Goal: Find specific page/section: Find specific page/section

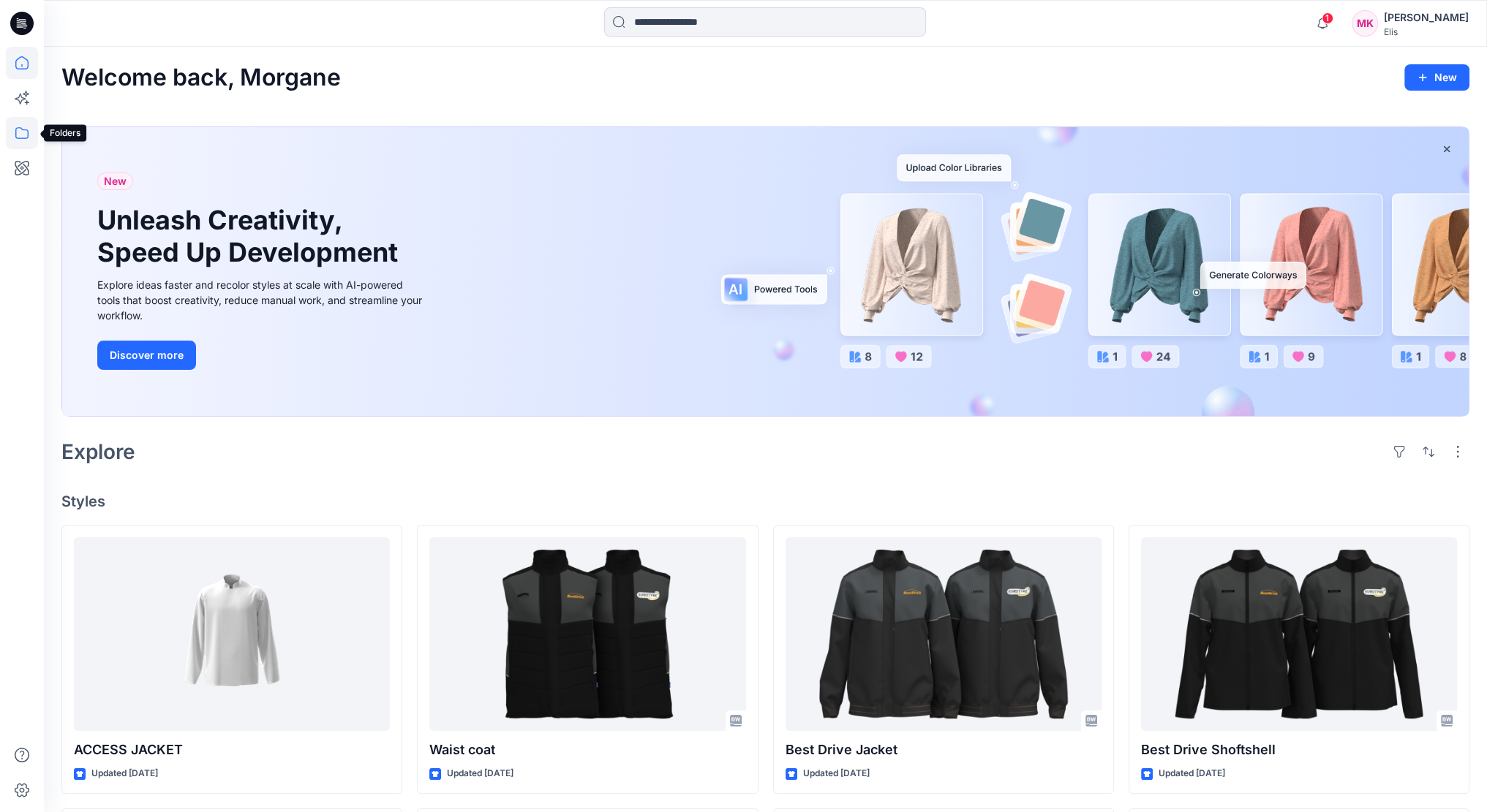
click at [12, 127] on icon at bounding box center [21, 133] width 32 height 32
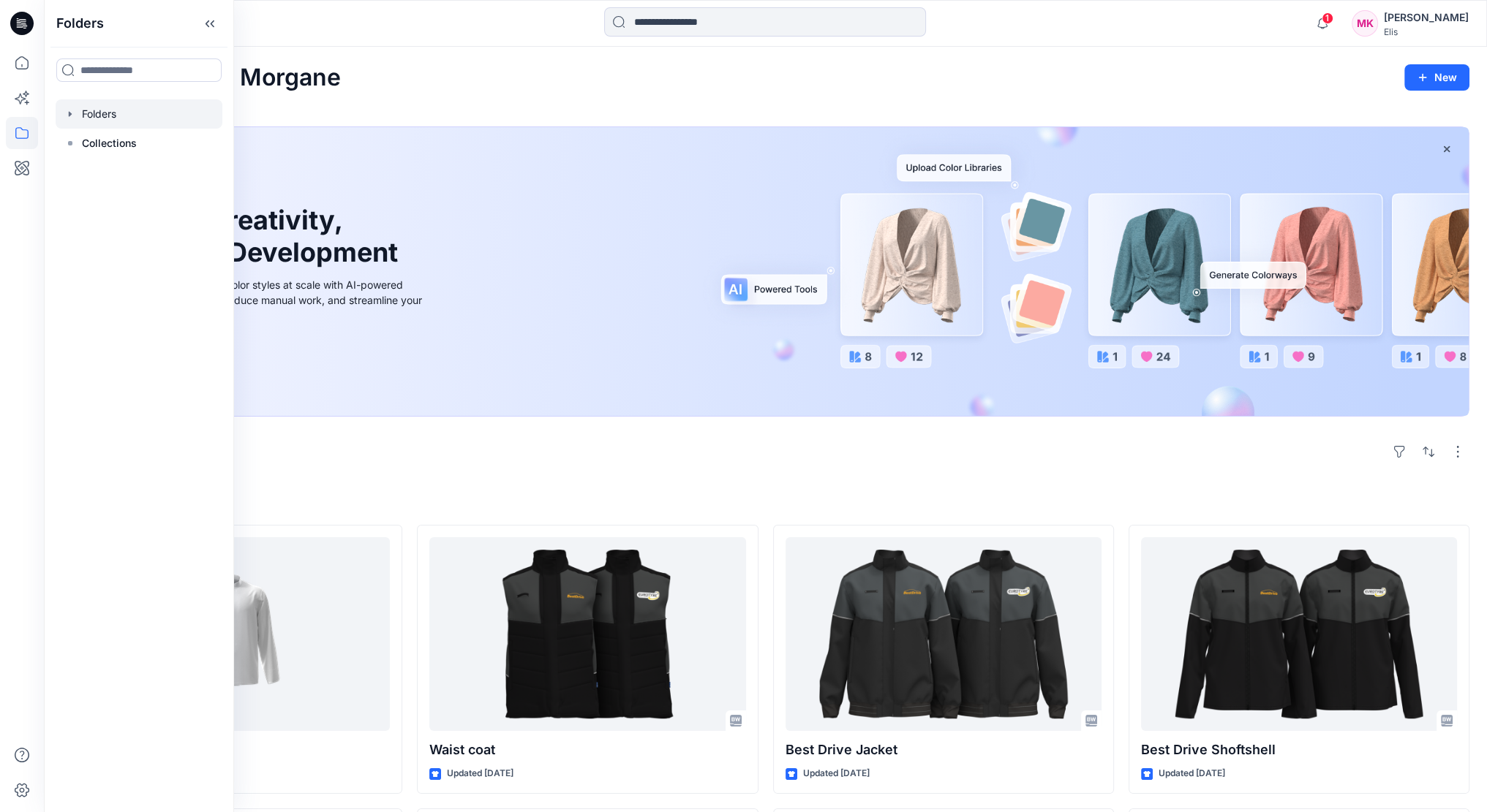
click at [102, 116] on div at bounding box center [138, 113] width 166 height 29
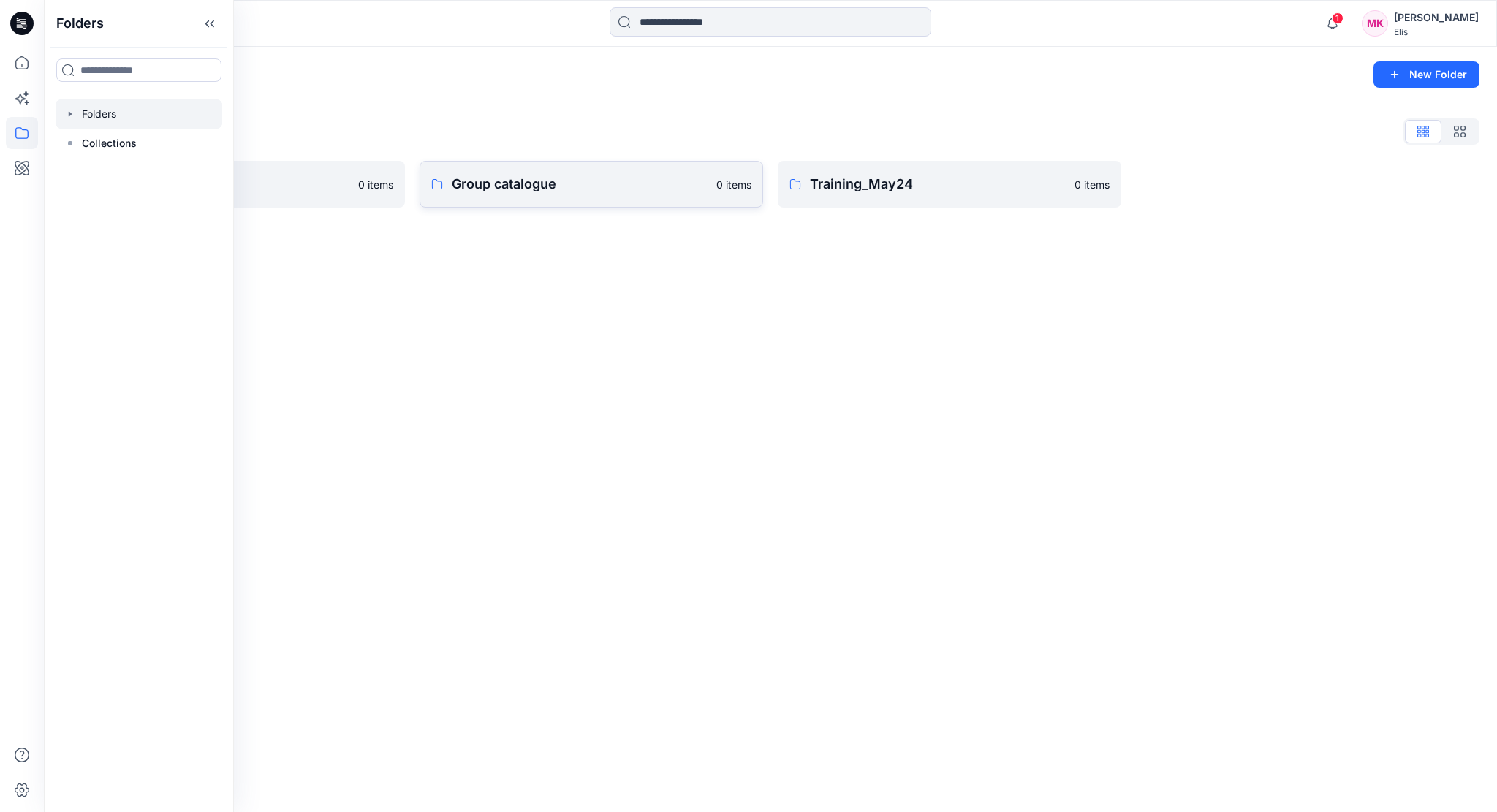
click at [528, 192] on p "Group catalogue" at bounding box center [580, 184] width 256 height 21
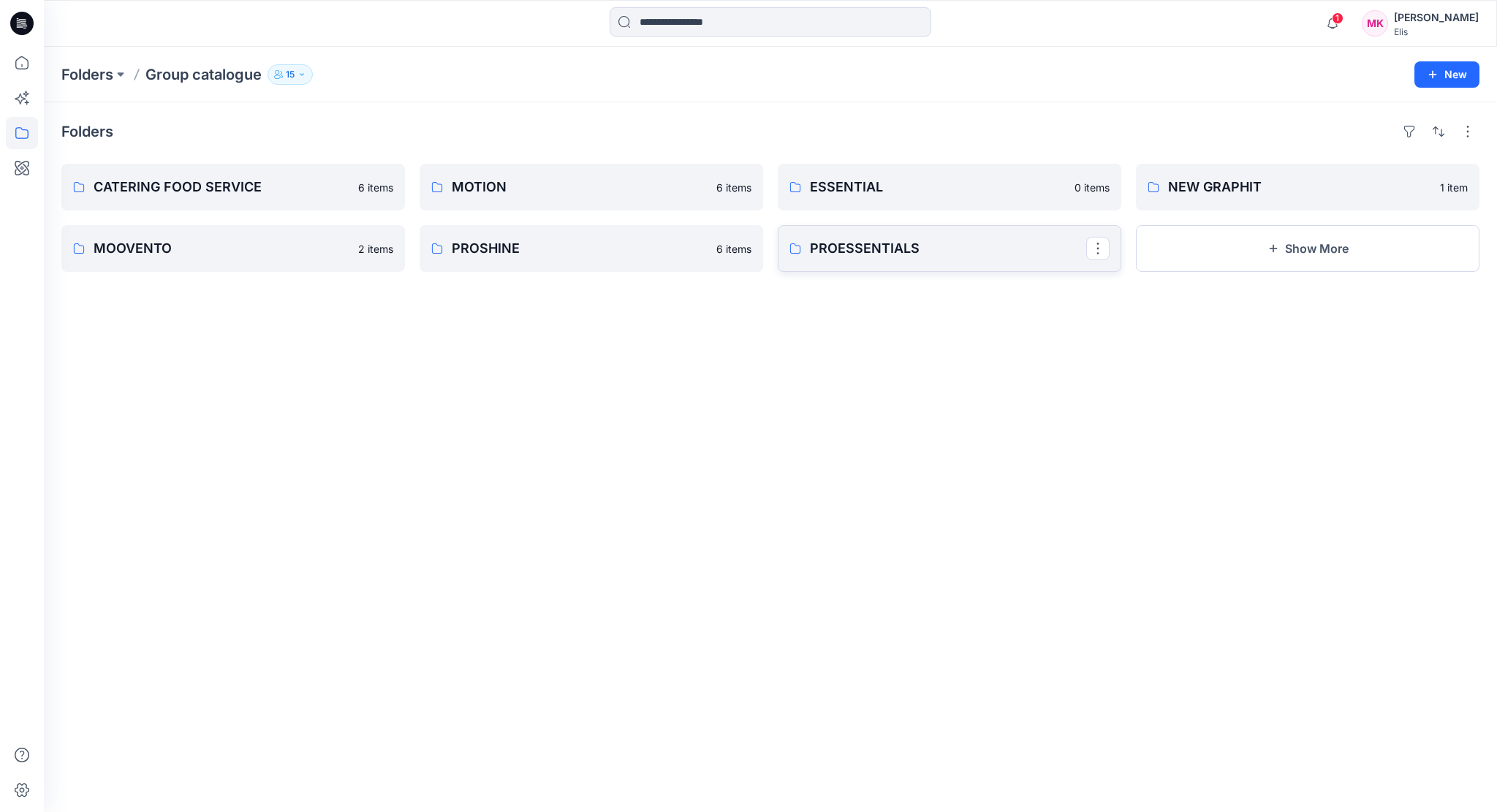
click at [847, 244] on p "PROESSENTIALS" at bounding box center [948, 249] width 277 height 21
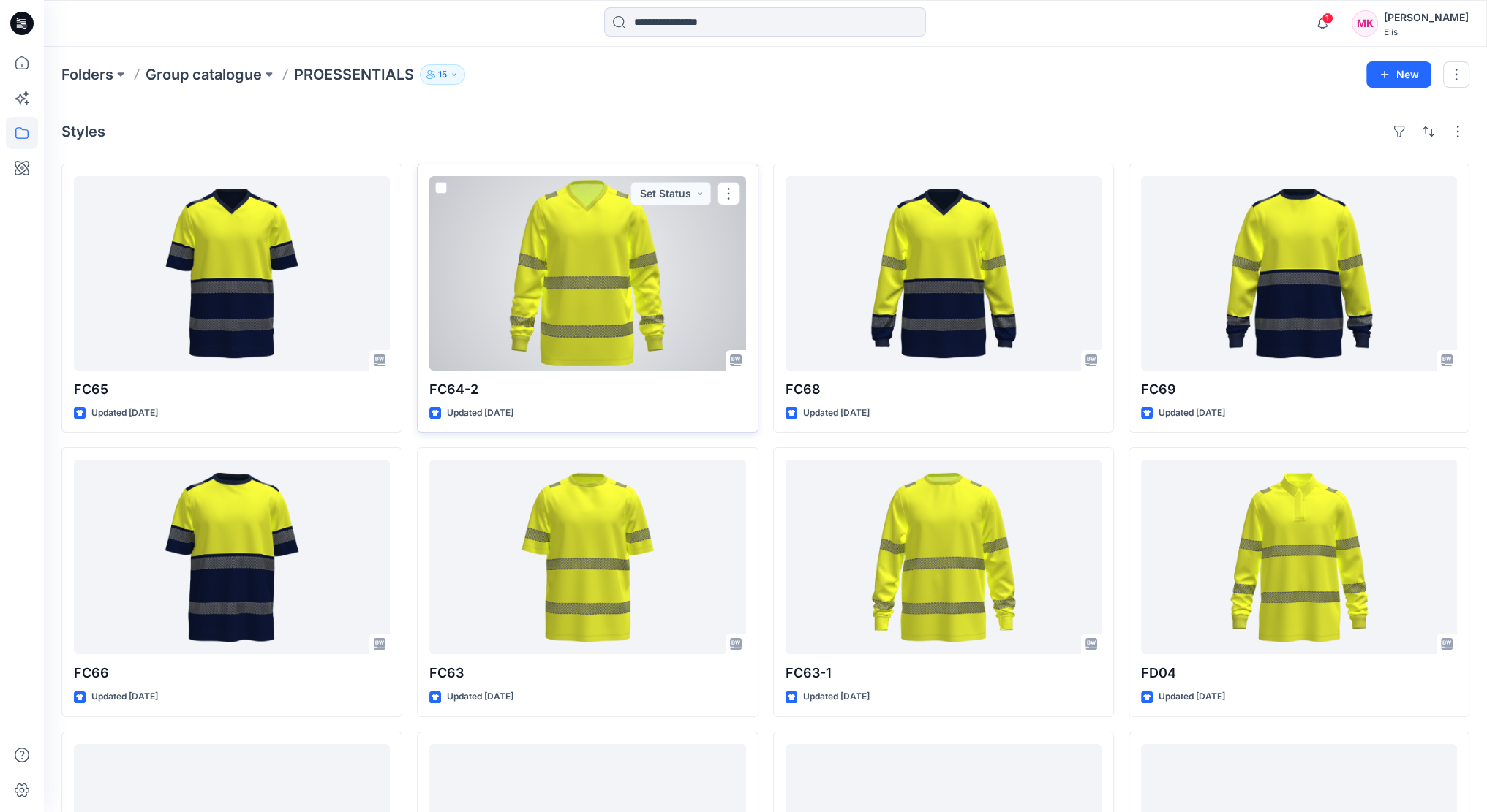
click at [556, 261] on div at bounding box center [587, 274] width 316 height 194
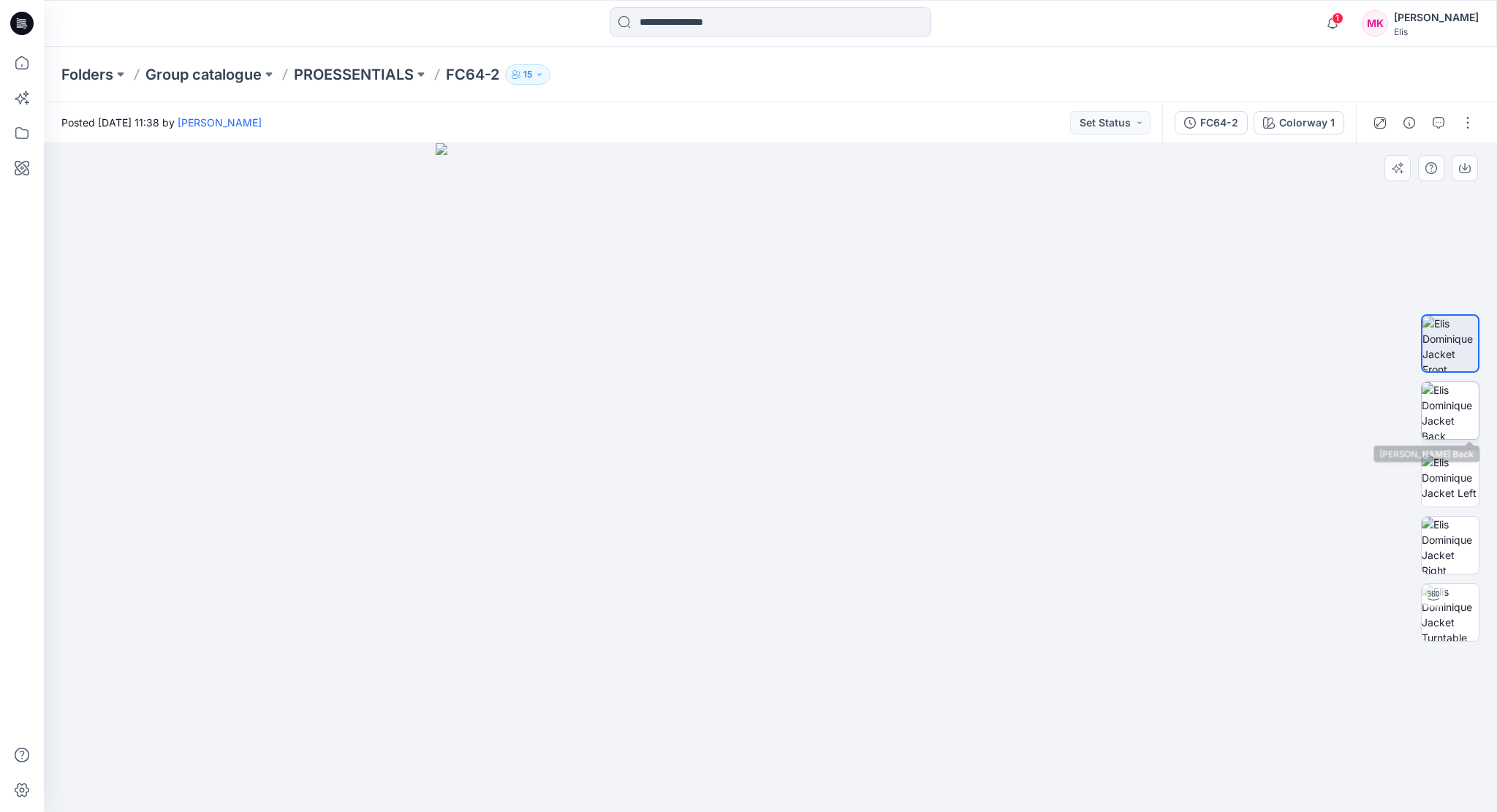
click at [1453, 420] on img at bounding box center [1450, 410] width 57 height 57
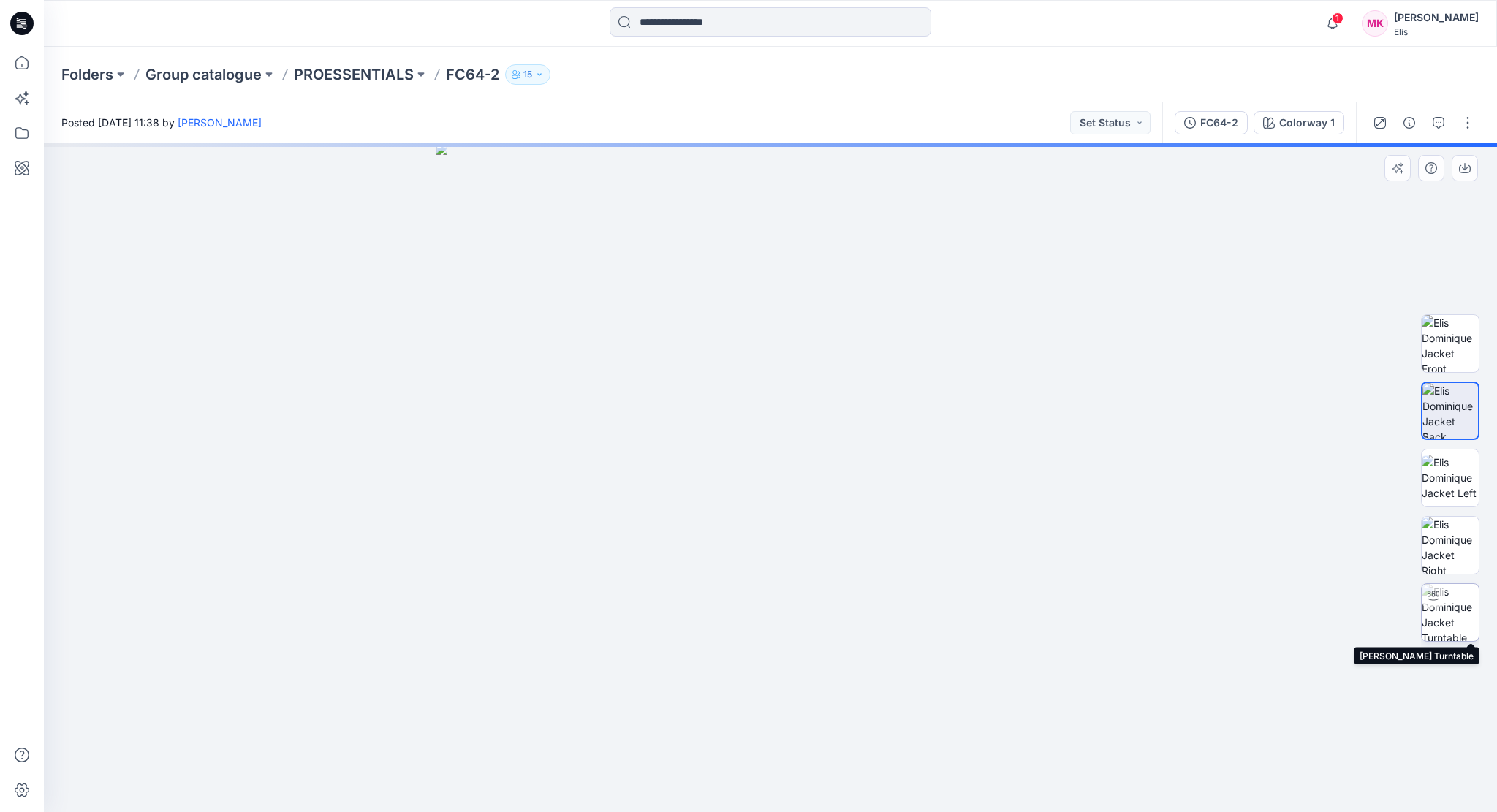
click at [1440, 605] on div at bounding box center [1433, 595] width 23 height 23
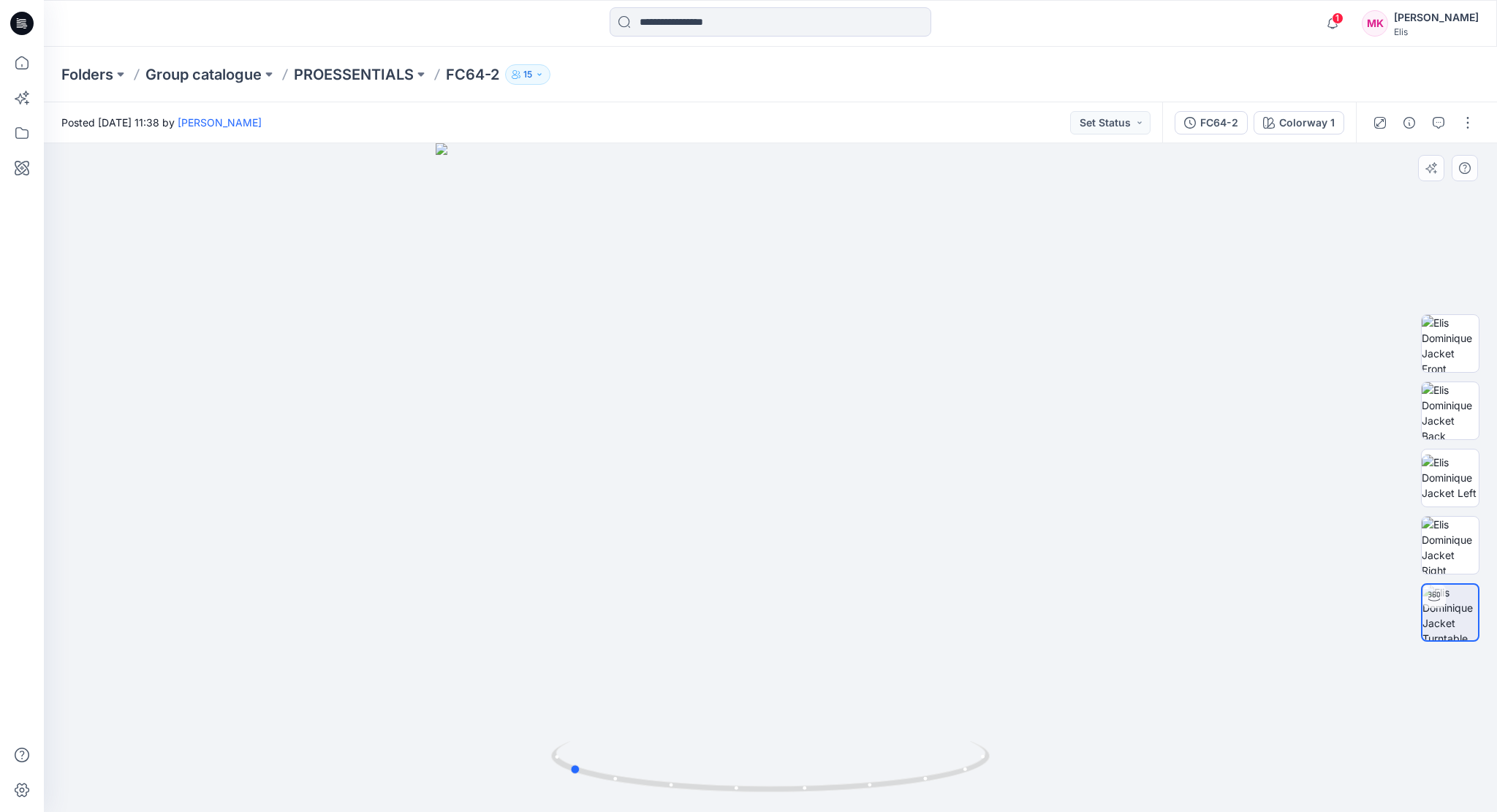
drag, startPoint x: 771, startPoint y: 791, endPoint x: 583, endPoint y: 732, distance: 197.0
click at [549, 717] on div at bounding box center [770, 477] width 1453 height 669
